Goal: Information Seeking & Learning: Compare options

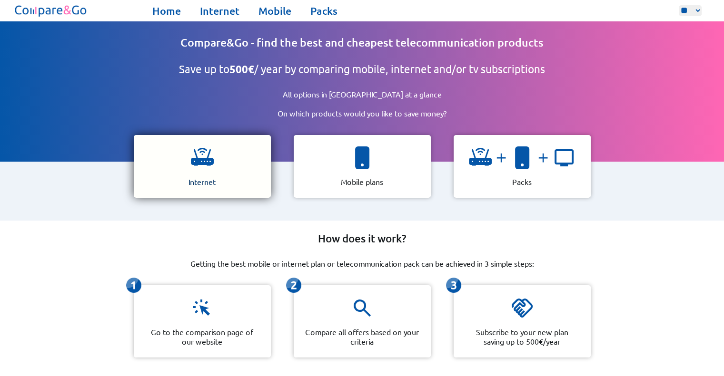
click at [239, 161] on div "Internet" at bounding box center [202, 166] width 137 height 63
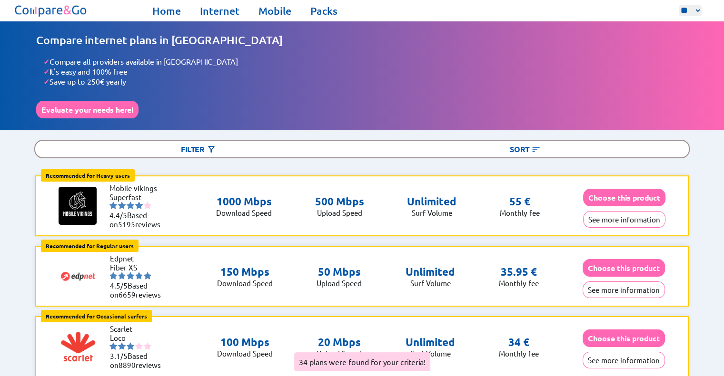
click at [315, 18] on div "Home Internet Mobile Packs ** ** ** Home Internet Mobile Packs" at bounding box center [362, 10] width 724 height 21
click at [317, 15] on link "Packs" at bounding box center [323, 10] width 27 height 13
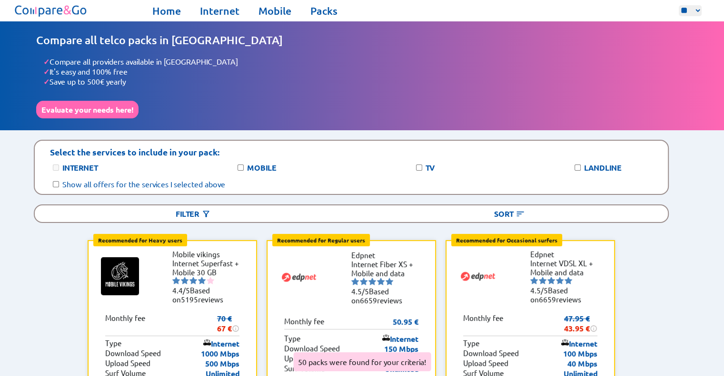
click at [423, 163] on div "TV" at bounding box center [439, 168] width 50 height 10
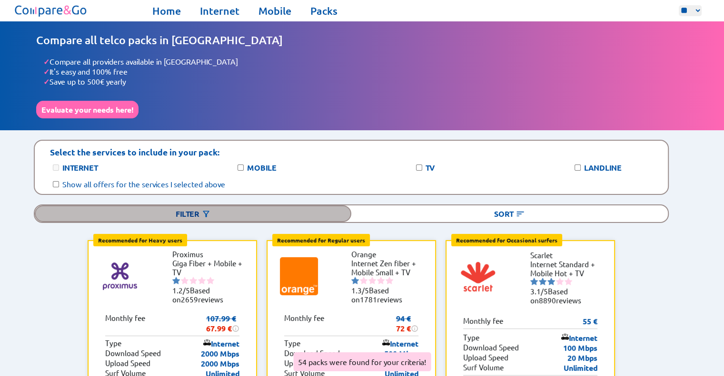
click at [289, 208] on div "Filter" at bounding box center [193, 214] width 316 height 17
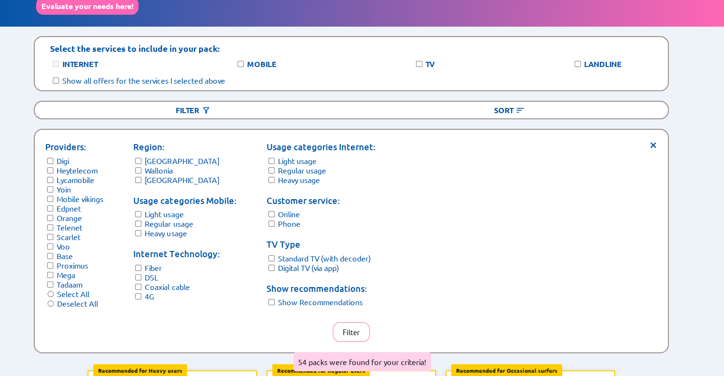
scroll to position [104, 0]
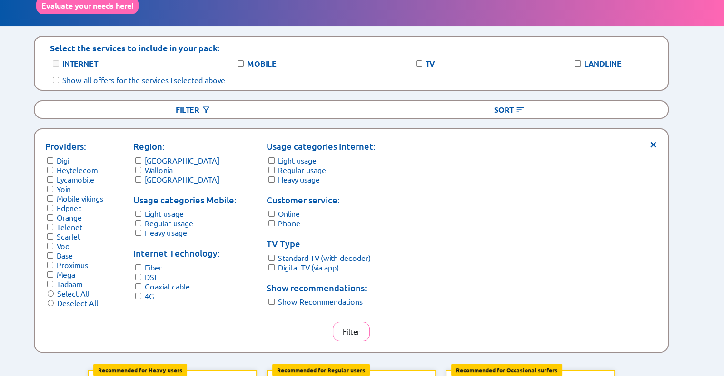
click at [68, 300] on label "Deselect All" at bounding box center [77, 303] width 41 height 10
click at [77, 260] on label "Proximus" at bounding box center [72, 265] width 31 height 10
click at [157, 263] on label "Fiber" at bounding box center [153, 268] width 17 height 10
drag, startPoint x: 365, startPoint y: 323, endPoint x: 344, endPoint y: 326, distance: 21.7
click at [344, 326] on button "Filter" at bounding box center [351, 332] width 37 height 20
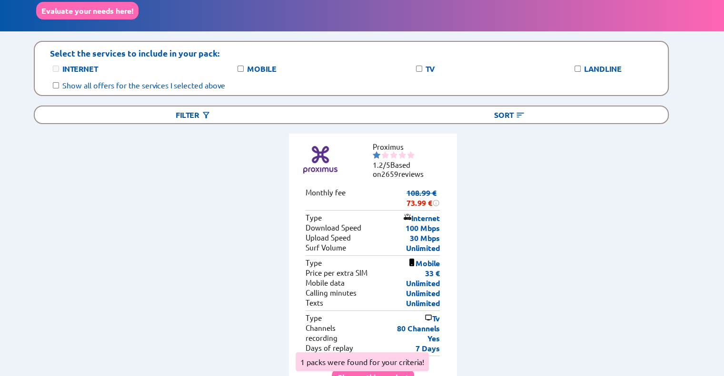
scroll to position [100, 0]
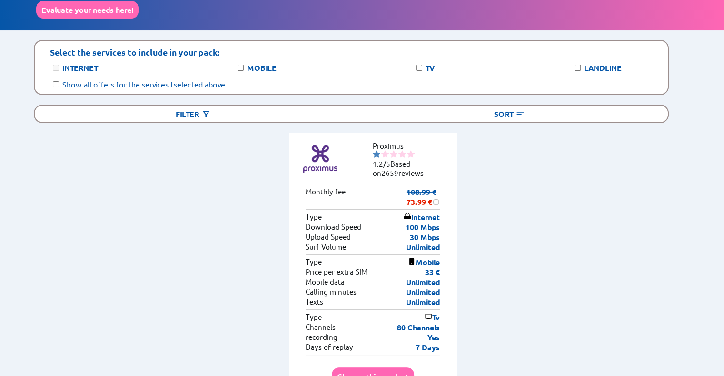
click at [189, 83] on label "Show all offers for the services I selected above" at bounding box center [143, 84] width 163 height 10
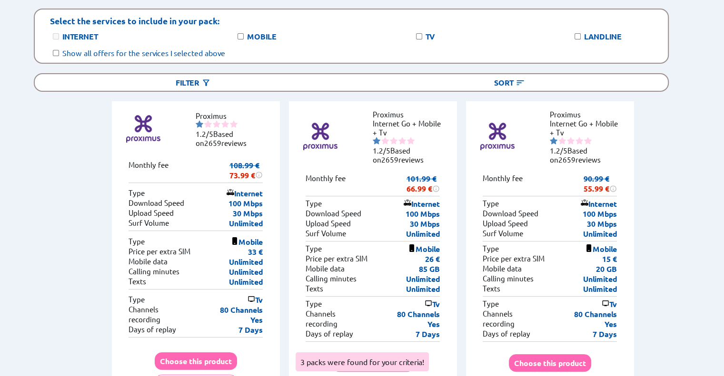
scroll to position [131, 0]
drag, startPoint x: 424, startPoint y: 246, endPoint x: 436, endPoint y: 270, distance: 26.2
click at [436, 270] on div "Mobile Type 26 € Price per extra SIM 85 GB Mobile data Unlimited Calling minute…" at bounding box center [372, 269] width 134 height 55
click at [436, 284] on p "Unlimited" at bounding box center [423, 289] width 34 height 10
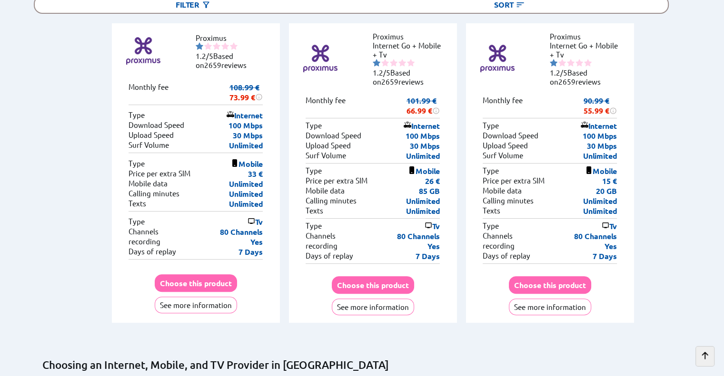
scroll to position [209, 0]
